Goal: Information Seeking & Learning: Learn about a topic

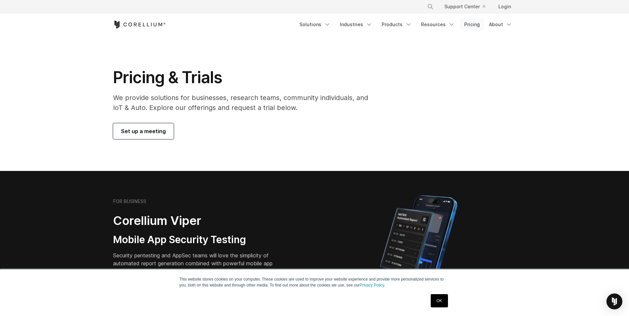
click at [473, 27] on link "Pricing" at bounding box center [472, 25] width 24 height 12
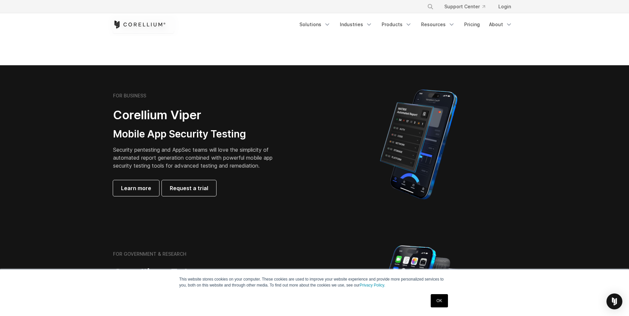
scroll to position [99, 0]
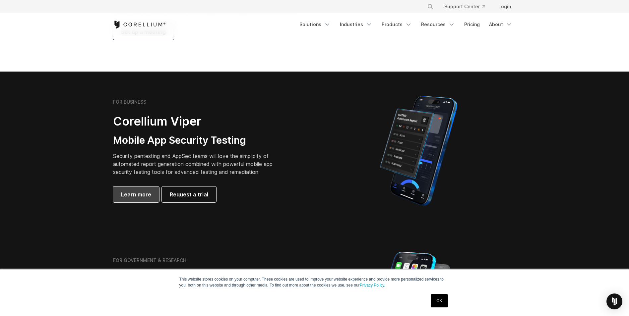
click at [146, 194] on span "Learn more" at bounding box center [136, 195] width 30 height 8
